Goal: Use online tool/utility: Utilize a website feature to perform a specific function

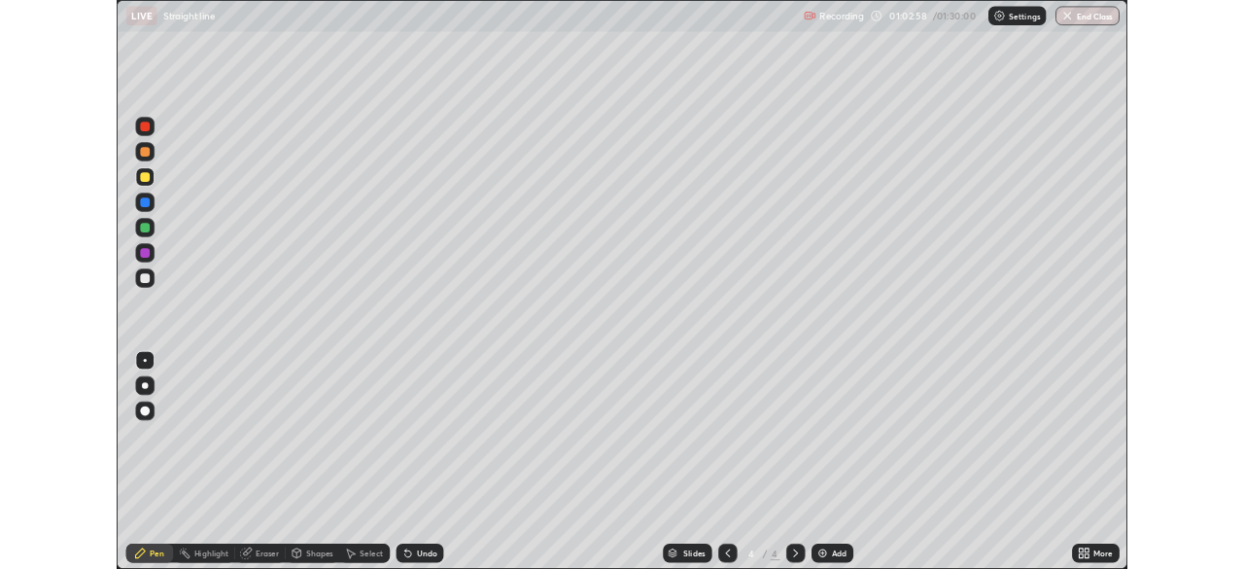
scroll to position [700, 1244]
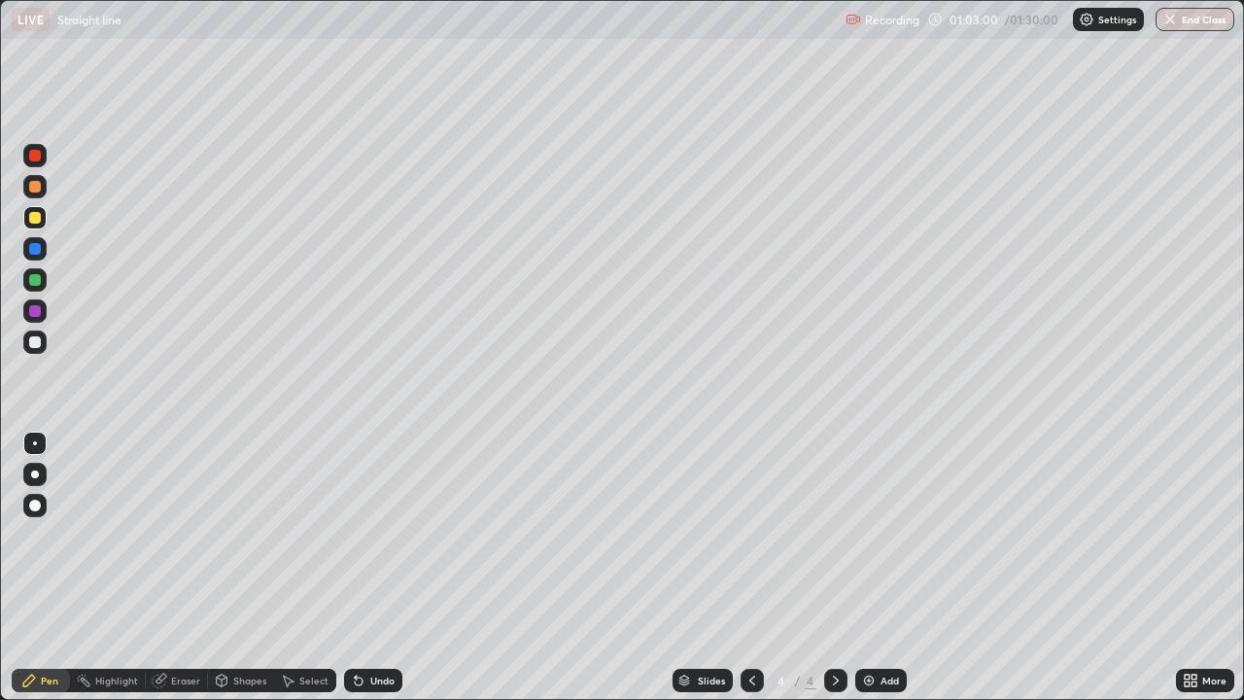
click at [37, 188] on div at bounding box center [35, 187] width 12 height 12
click at [184, 678] on div "Eraser" at bounding box center [185, 680] width 29 height 10
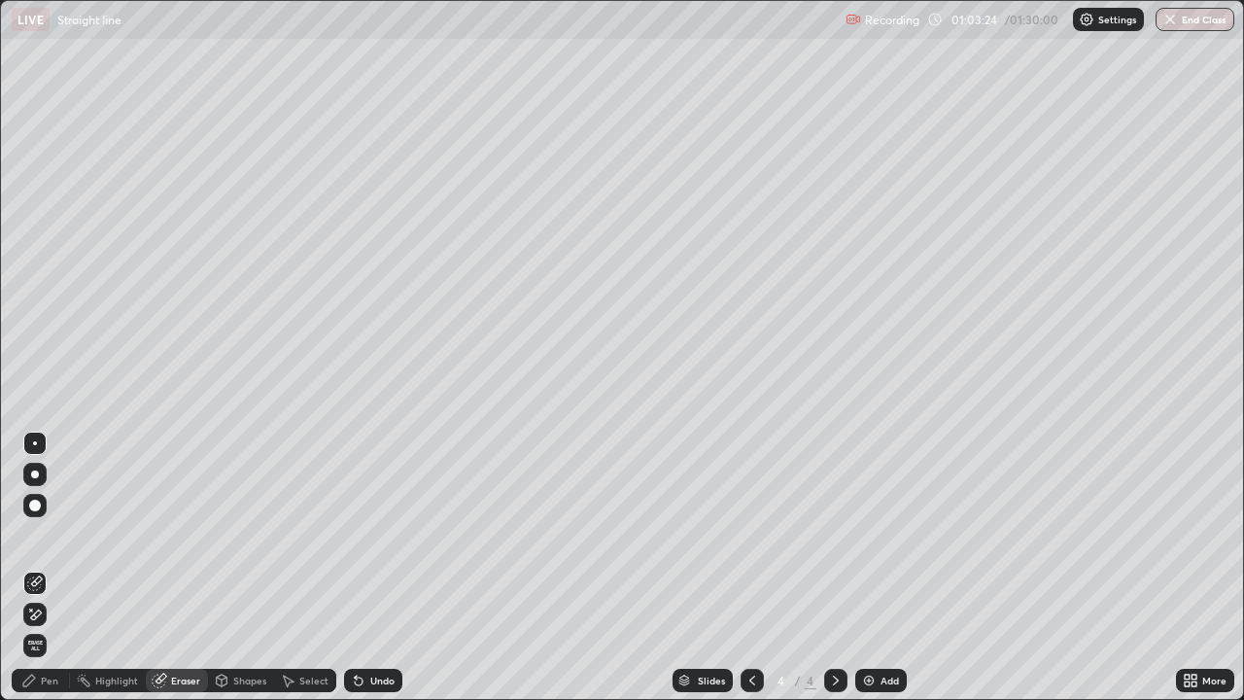
click at [57, 676] on div "Pen" at bounding box center [49, 680] width 17 height 10
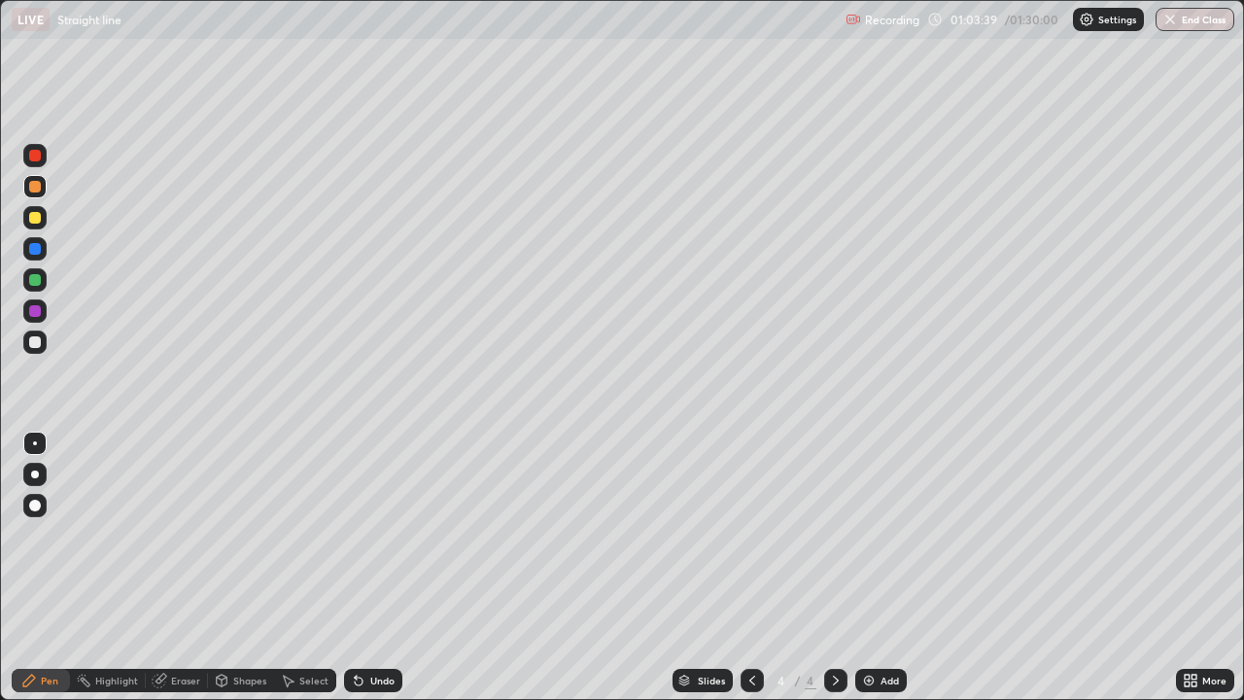
click at [38, 221] on div at bounding box center [35, 218] width 12 height 12
click at [38, 185] on div at bounding box center [35, 187] width 12 height 12
click at [34, 252] on div at bounding box center [35, 249] width 12 height 12
click at [185, 677] on div "Eraser" at bounding box center [185, 680] width 29 height 10
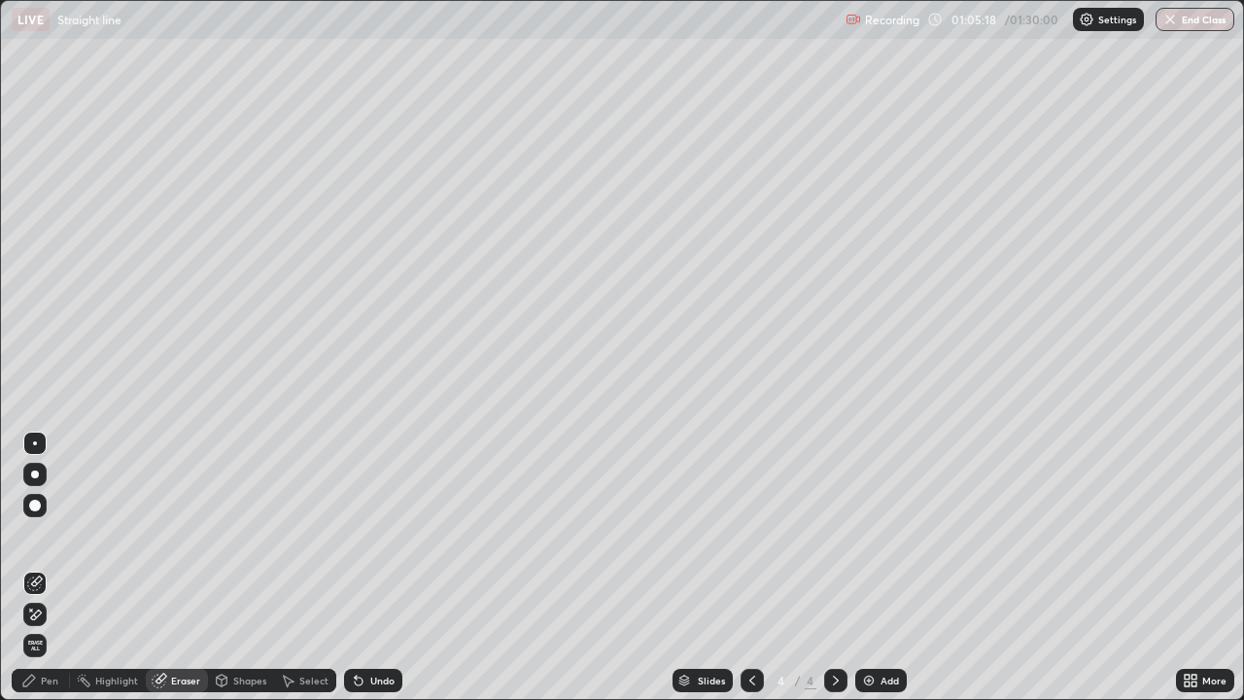
click at [52, 675] on div "Pen" at bounding box center [49, 680] width 17 height 10
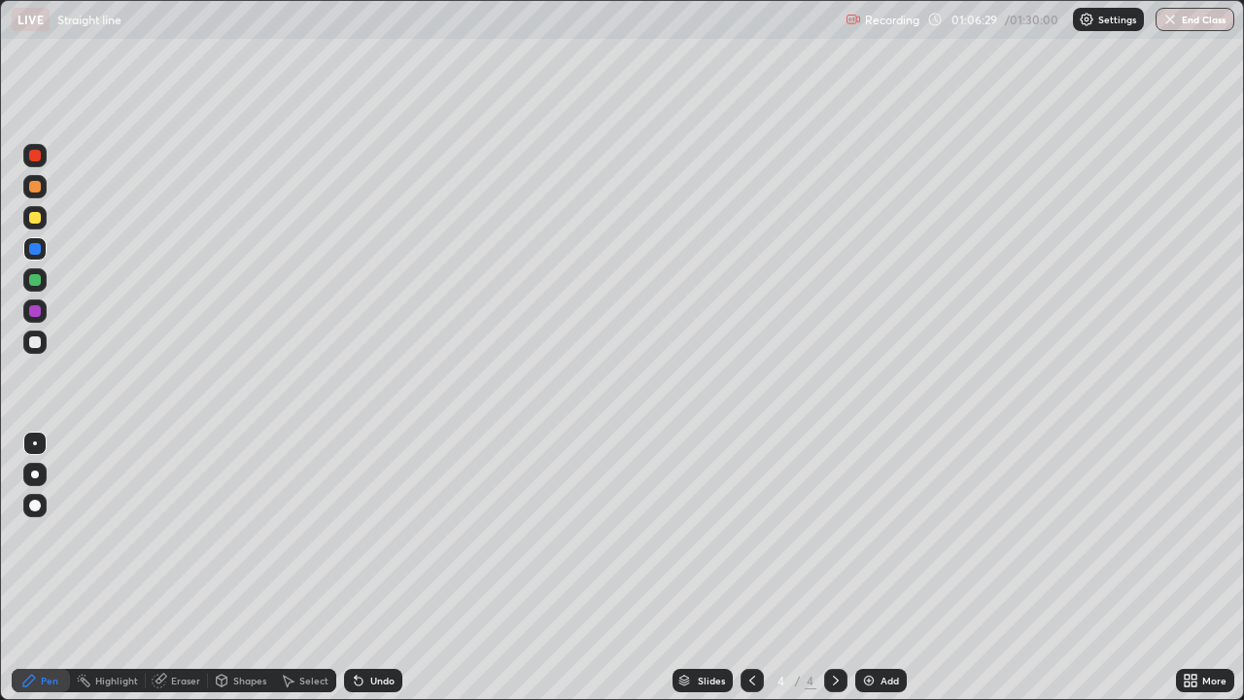
click at [183, 676] on div "Eraser" at bounding box center [185, 680] width 29 height 10
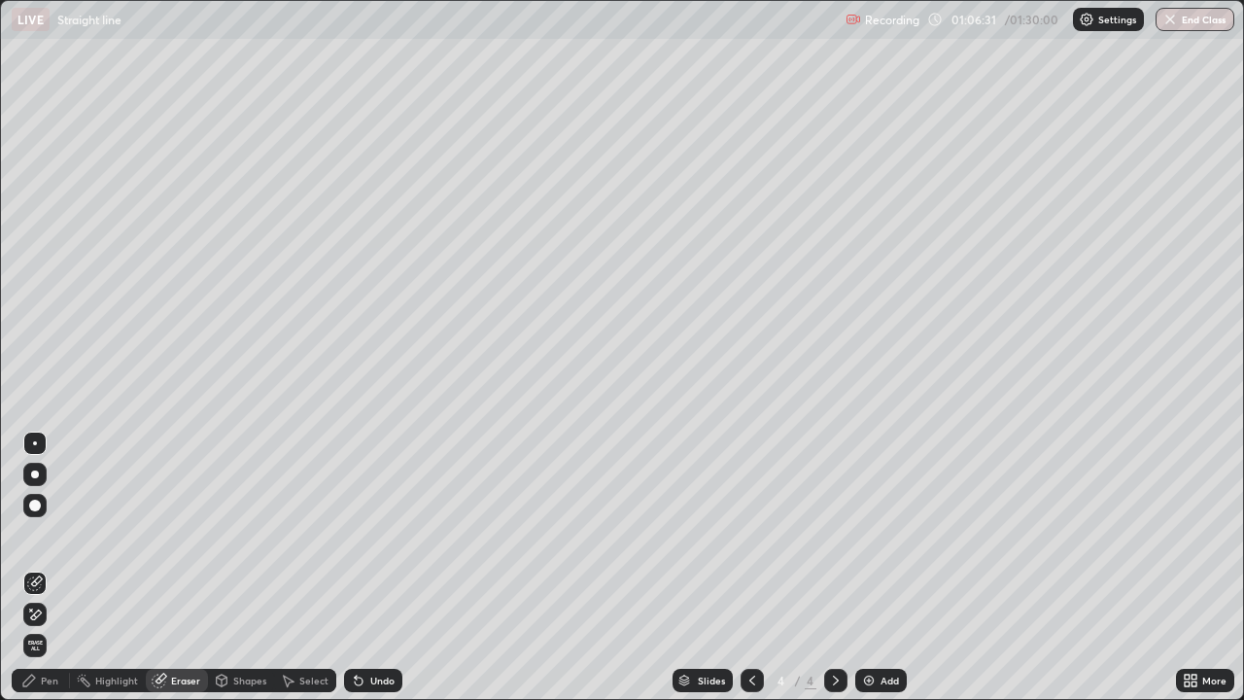
click at [51, 678] on div "Pen" at bounding box center [49, 680] width 17 height 10
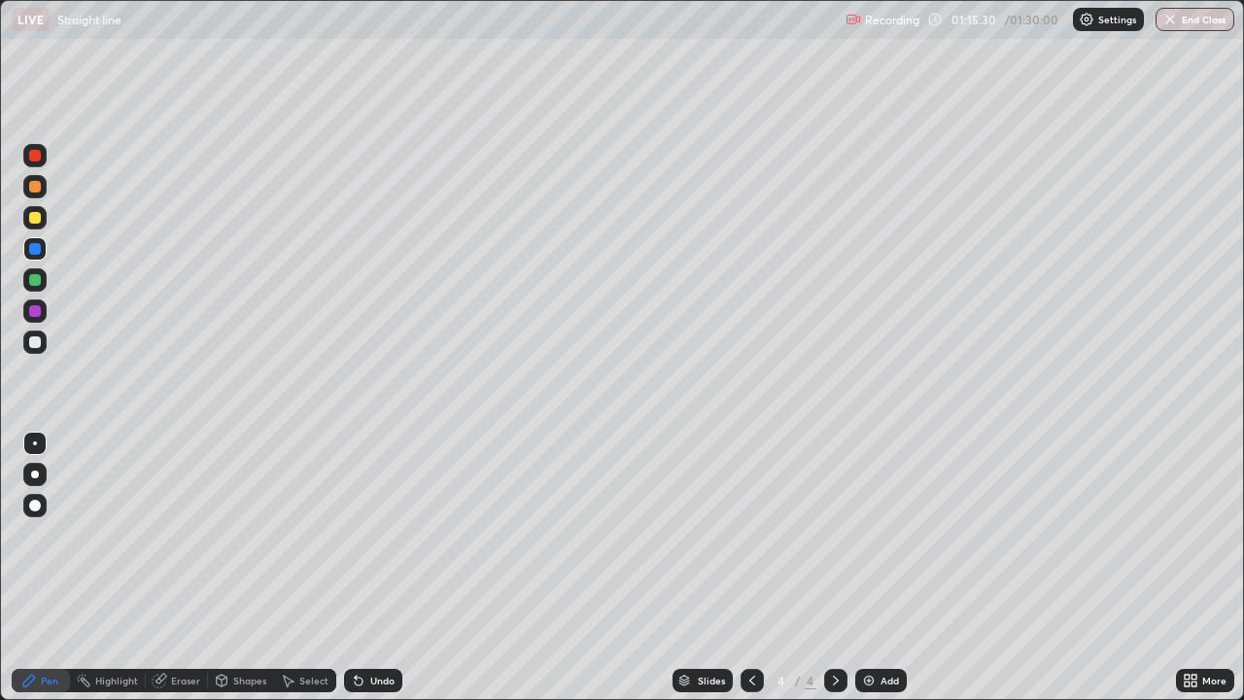
click at [1199, 24] on button "End Class" at bounding box center [1195, 19] width 79 height 23
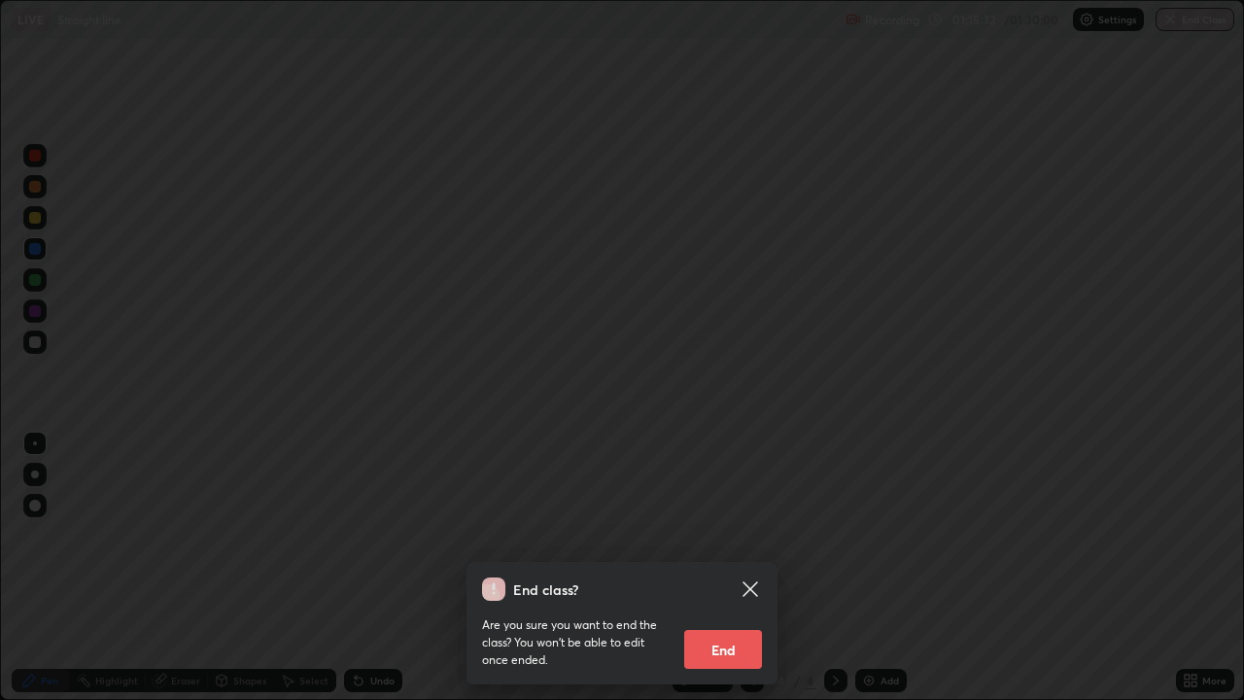
click at [737, 640] on button "End" at bounding box center [723, 649] width 78 height 39
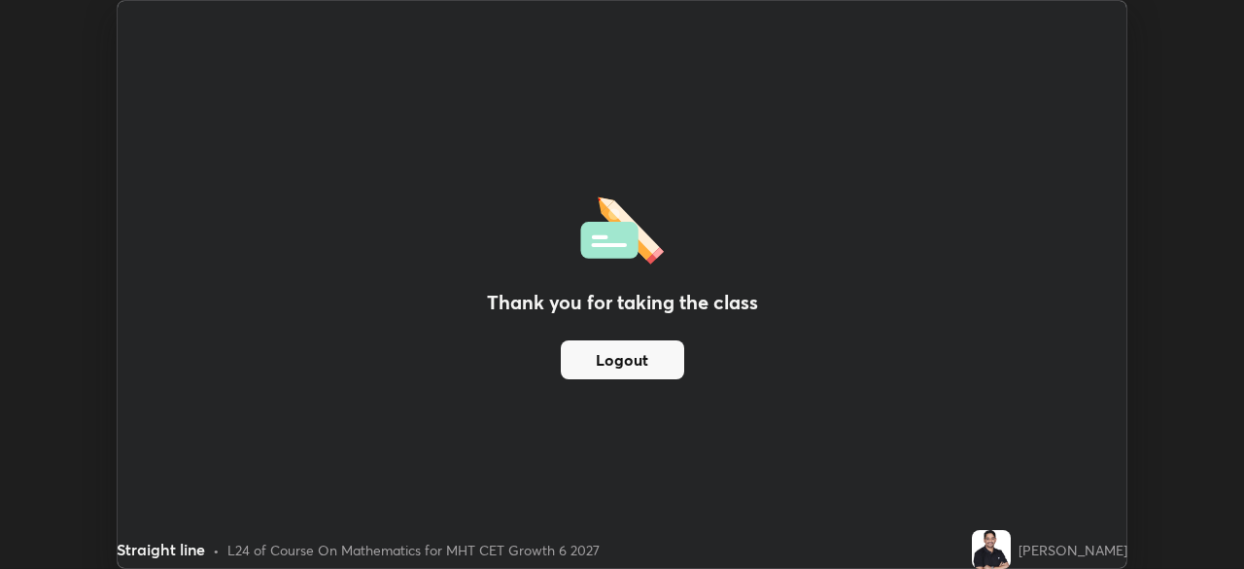
scroll to position [96621, 95945]
